Goal: Find specific page/section: Find specific page/section

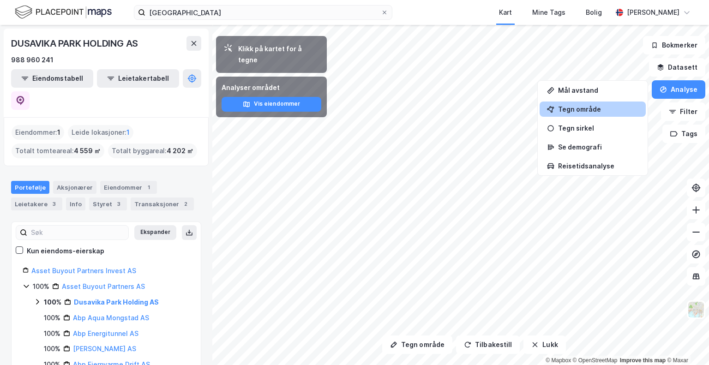
click at [395, 16] on div "[GEOGRAPHIC_DATA] Kart Mine Tags Bolig [PERSON_NAME][GEOGRAPHIC_DATA] Tegn områ…" at bounding box center [354, 182] width 709 height 365
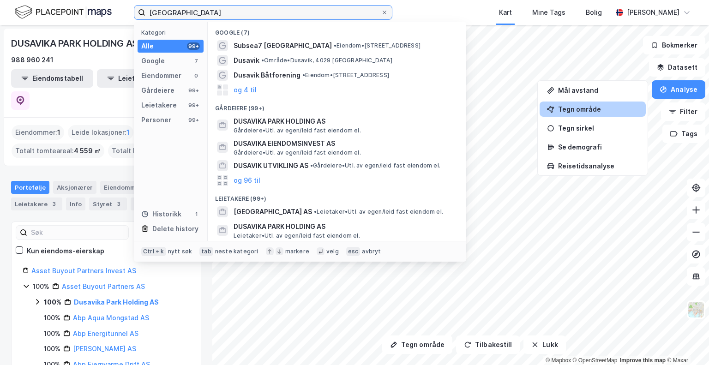
drag, startPoint x: 240, startPoint y: 11, endPoint x: 360, endPoint y: 24, distance: 121.3
click at [188, 9] on input "[GEOGRAPHIC_DATA]" at bounding box center [263, 13] width 236 height 14
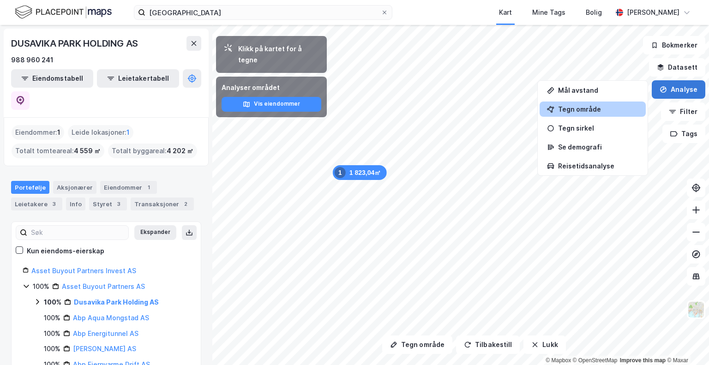
click at [674, 92] on button "Analyse" at bounding box center [679, 89] width 54 height 18
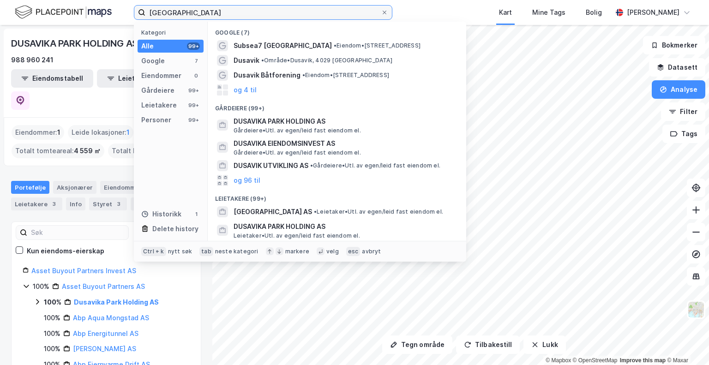
click at [252, 12] on input "[GEOGRAPHIC_DATA]" at bounding box center [263, 13] width 236 height 14
drag, startPoint x: 220, startPoint y: 12, endPoint x: 61, endPoint y: 11, distance: 158.9
click at [61, 11] on div "dusavika park Kategori Alle 99+ Google 7 Eiendommer 0 Gårdeiere 99+ Leietakere …" at bounding box center [354, 12] width 709 height 25
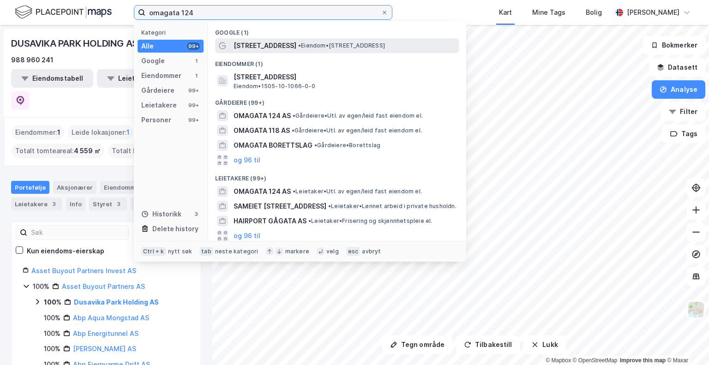
type input "omagata 124"
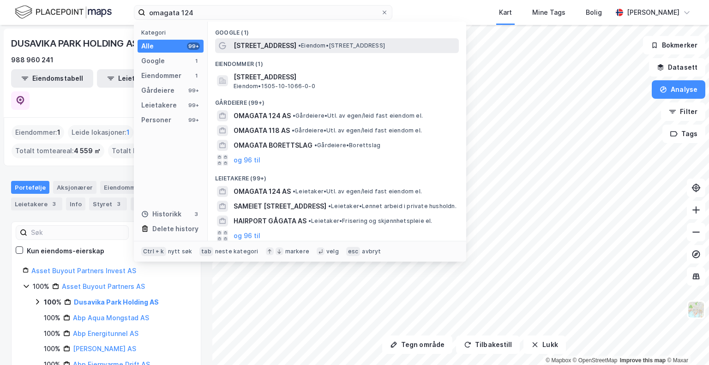
click at [266, 48] on span "[STREET_ADDRESS]" at bounding box center [265, 45] width 63 height 11
